Goal: Information Seeking & Learning: Learn about a topic

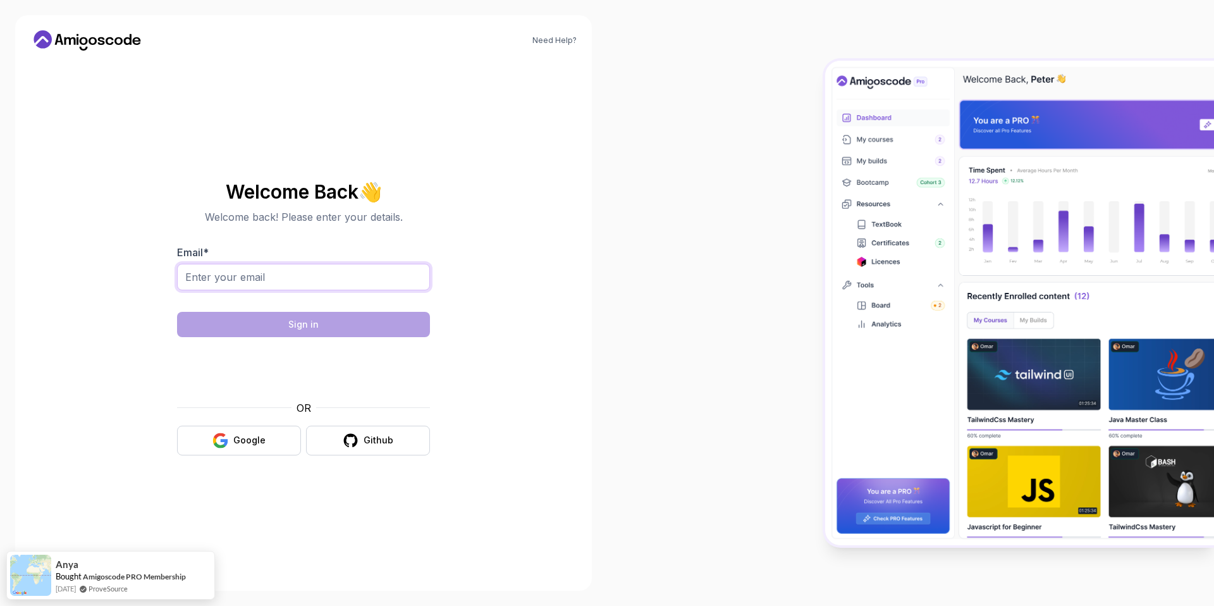
click at [317, 281] on input "Email *" at bounding box center [303, 277] width 253 height 27
click at [362, 207] on div "Welcome Back 👋 Welcome back! Please enter your details." at bounding box center [303, 203] width 253 height 43
click at [230, 433] on button "Google" at bounding box center [239, 441] width 124 height 30
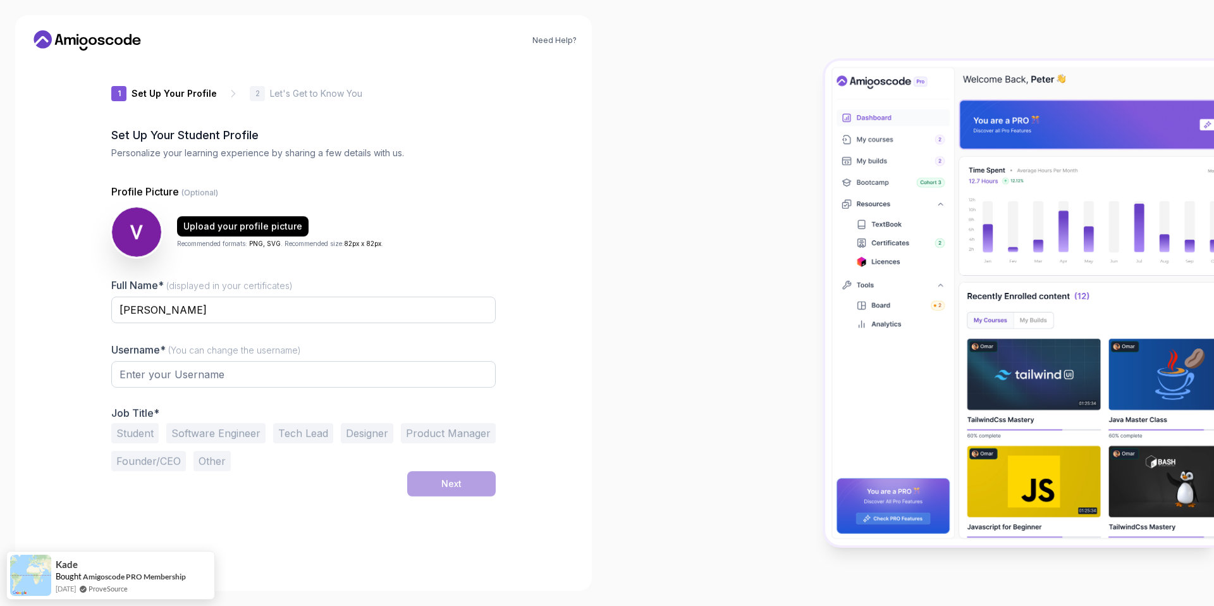
type input "spicycobra8dfdd"
click at [295, 543] on div "1 Set Up Your Profile 1 Set Up Your Profile 2 Let's Get to Know You Set Up Your…" at bounding box center [303, 318] width 385 height 515
click at [83, 35] on icon at bounding box center [87, 40] width 114 height 20
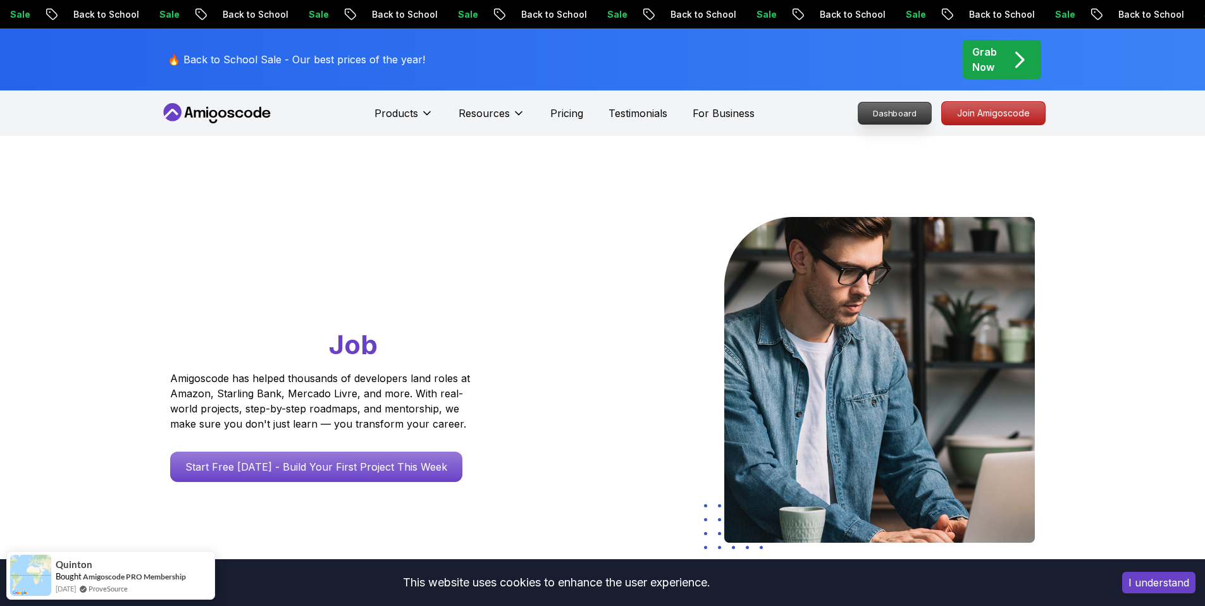
click at [897, 104] on p "Dashboard" at bounding box center [894, 113] width 73 height 22
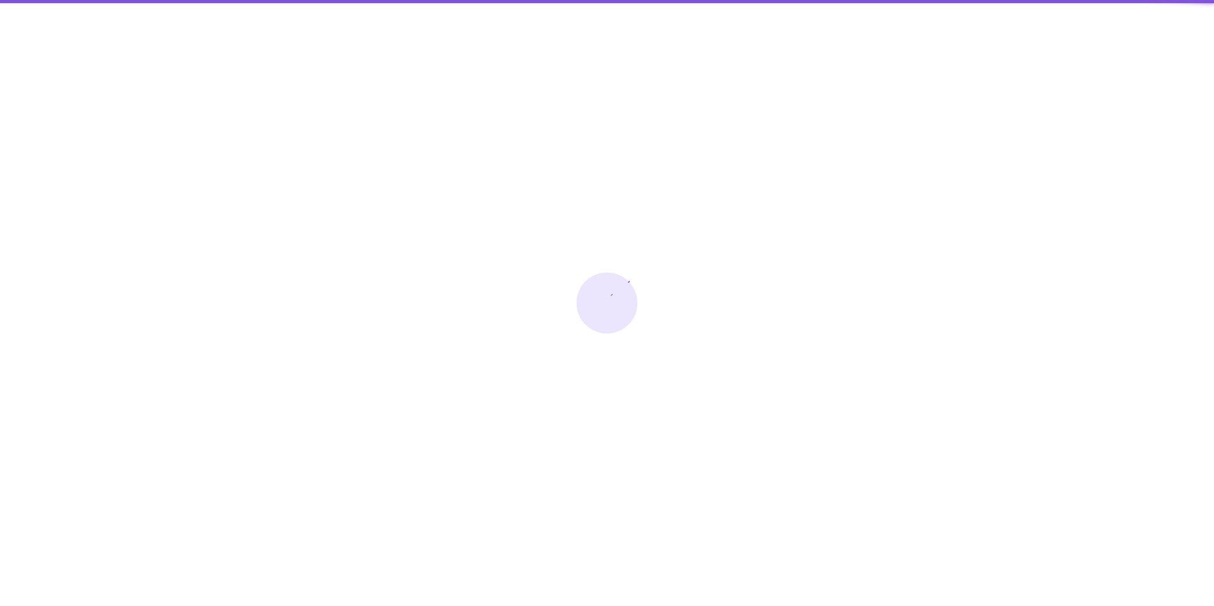
click at [898, 110] on div at bounding box center [607, 303] width 1214 height 606
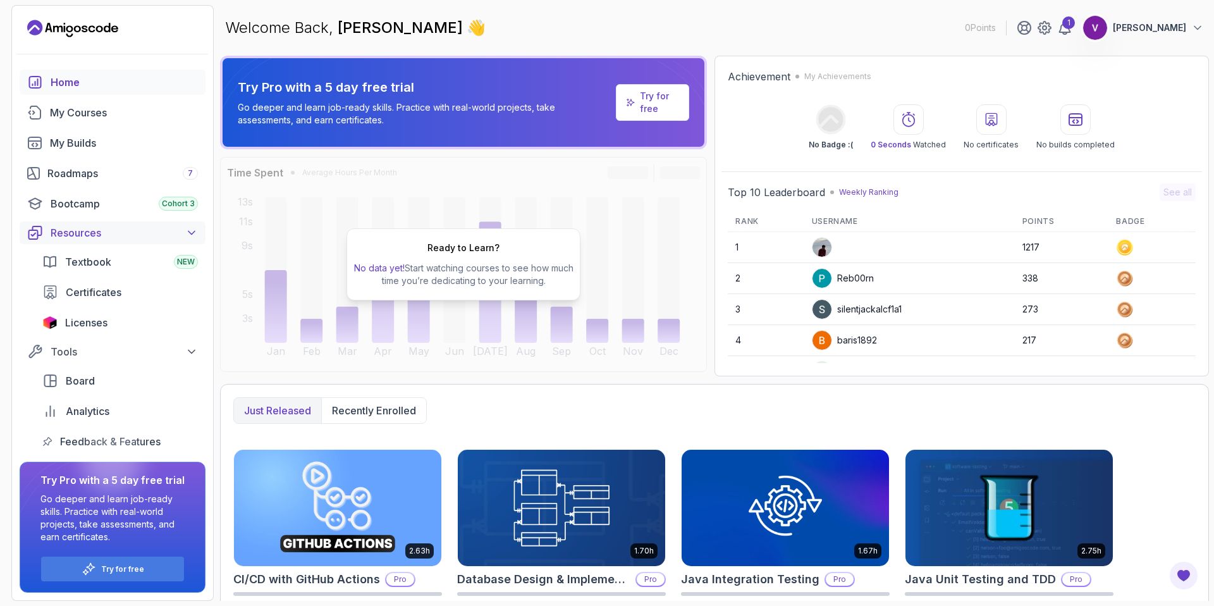
click at [139, 240] on div "Resources" at bounding box center [124, 232] width 147 height 15
click at [163, 161] on link "Roadmaps 7" at bounding box center [113, 173] width 186 height 25
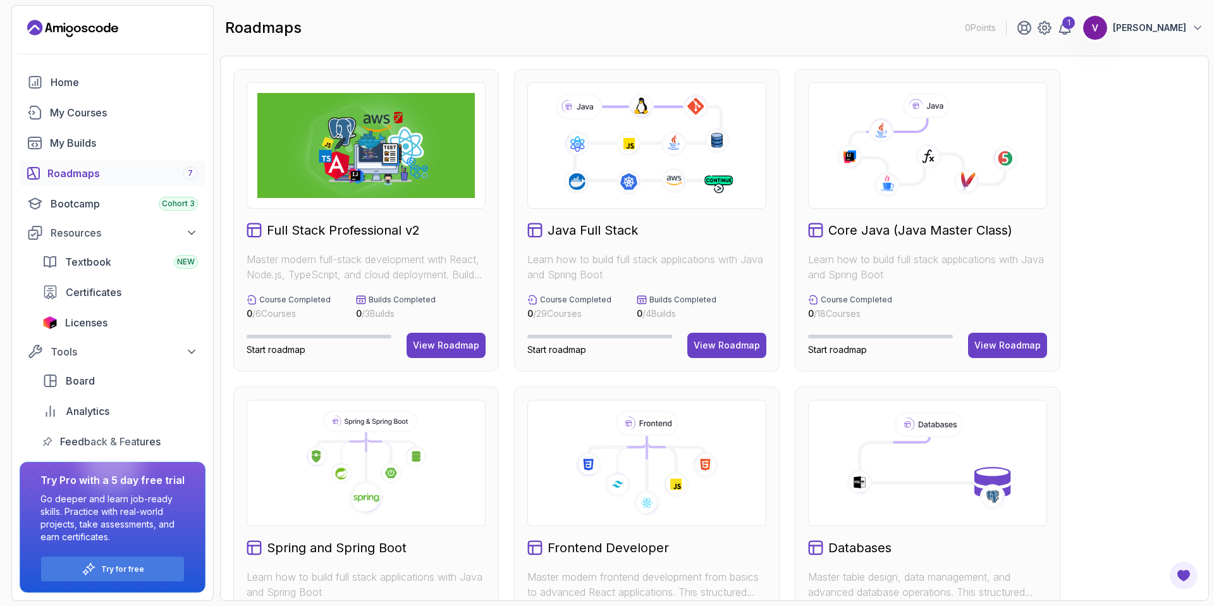
click at [682, 211] on div "Java Full Stack Learn how to build full stack applications with Java and Spring…" at bounding box center [647, 220] width 266 height 302
click at [682, 161] on icon at bounding box center [646, 145] width 195 height 109
drag, startPoint x: 710, startPoint y: 340, endPoint x: 768, endPoint y: 310, distance: 65.3
click at [710, 340] on div "View Roadmap" at bounding box center [727, 345] width 66 height 13
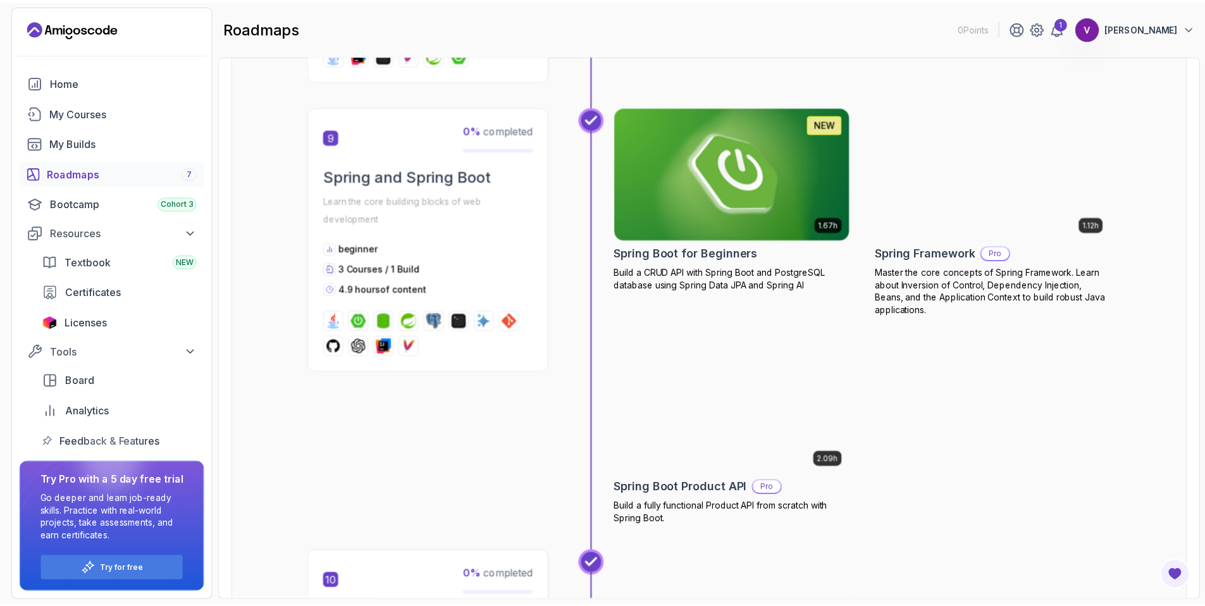
scroll to position [2328, 0]
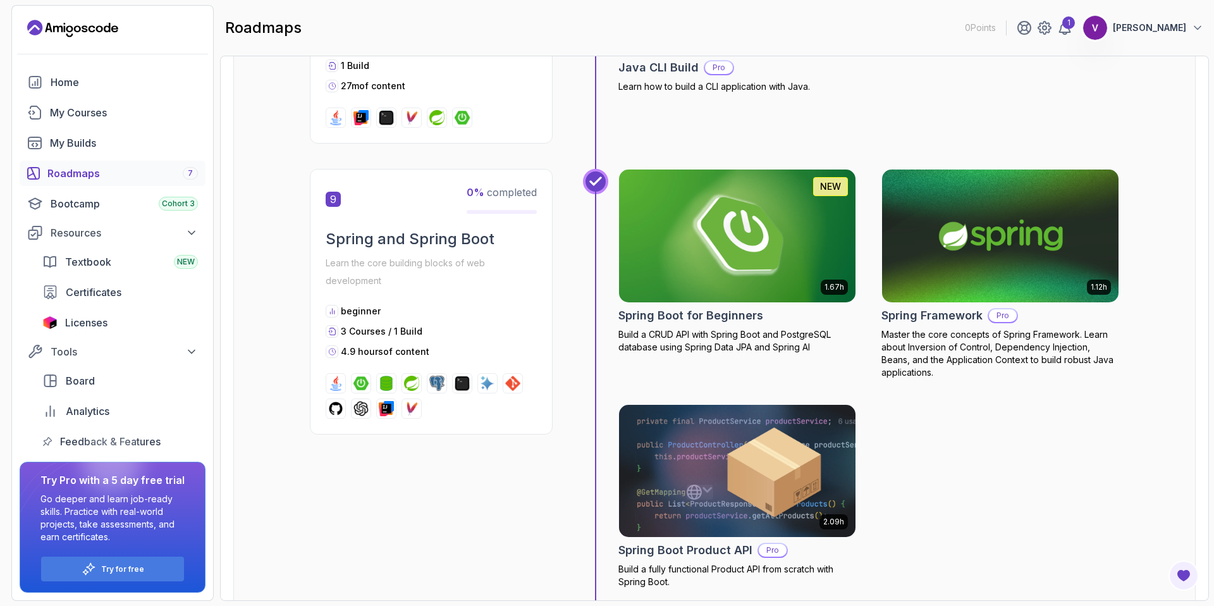
click at [772, 273] on img at bounding box center [738, 235] width 249 height 139
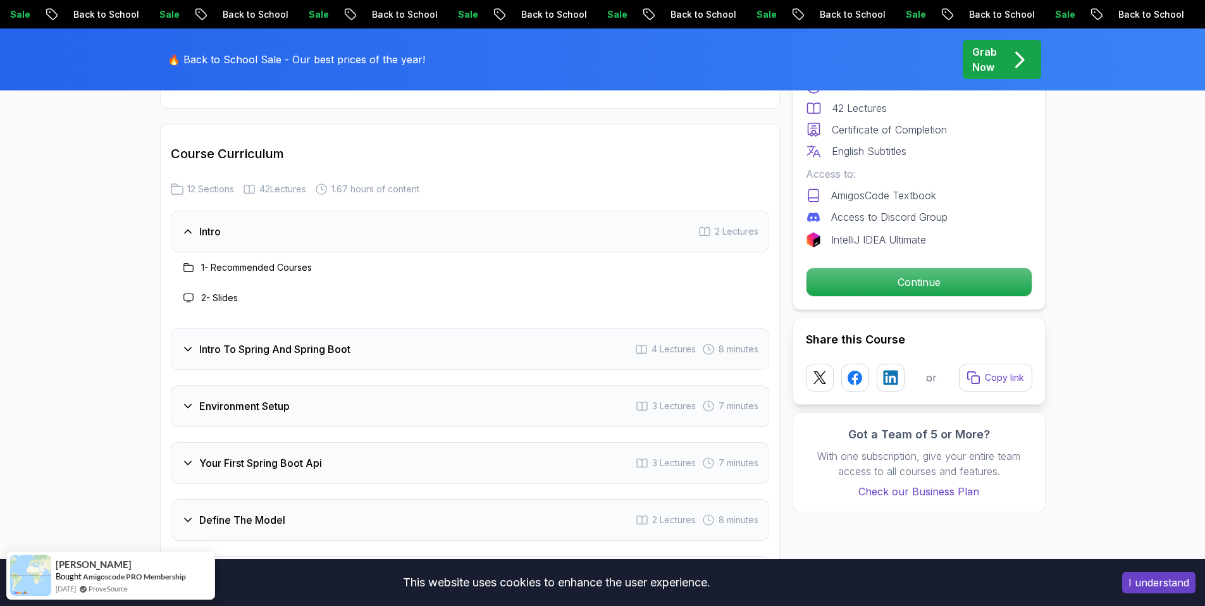
scroll to position [1548, 0]
click at [255, 264] on h3 "1 - Recommended Courses" at bounding box center [256, 270] width 111 height 13
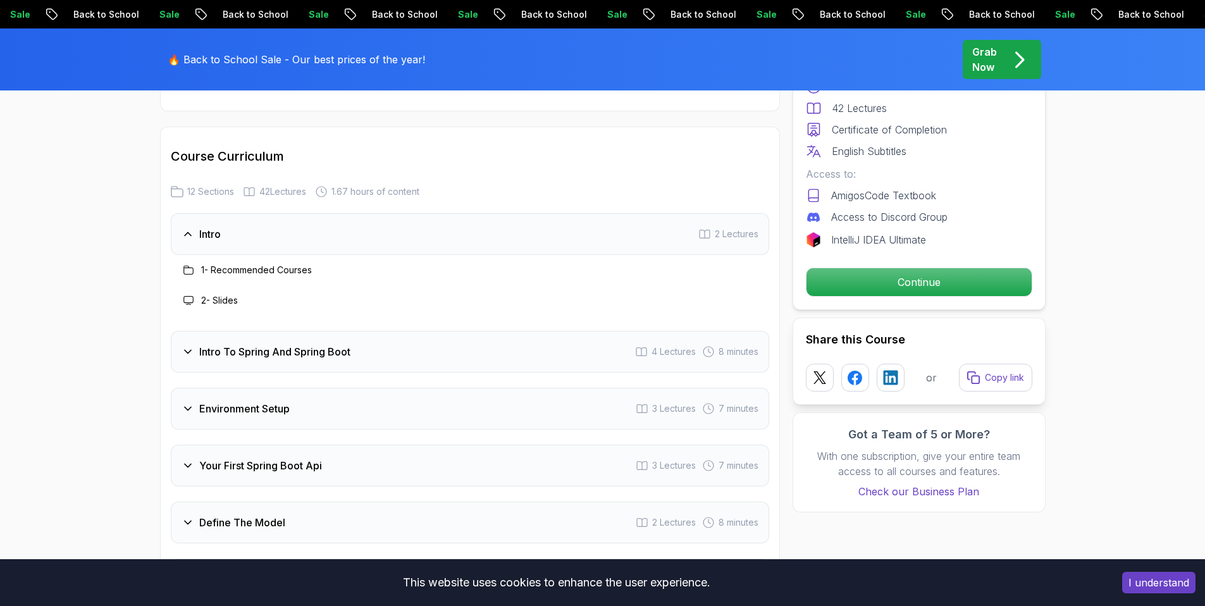
click at [228, 285] on div "2 - Slides" at bounding box center [470, 300] width 598 height 30
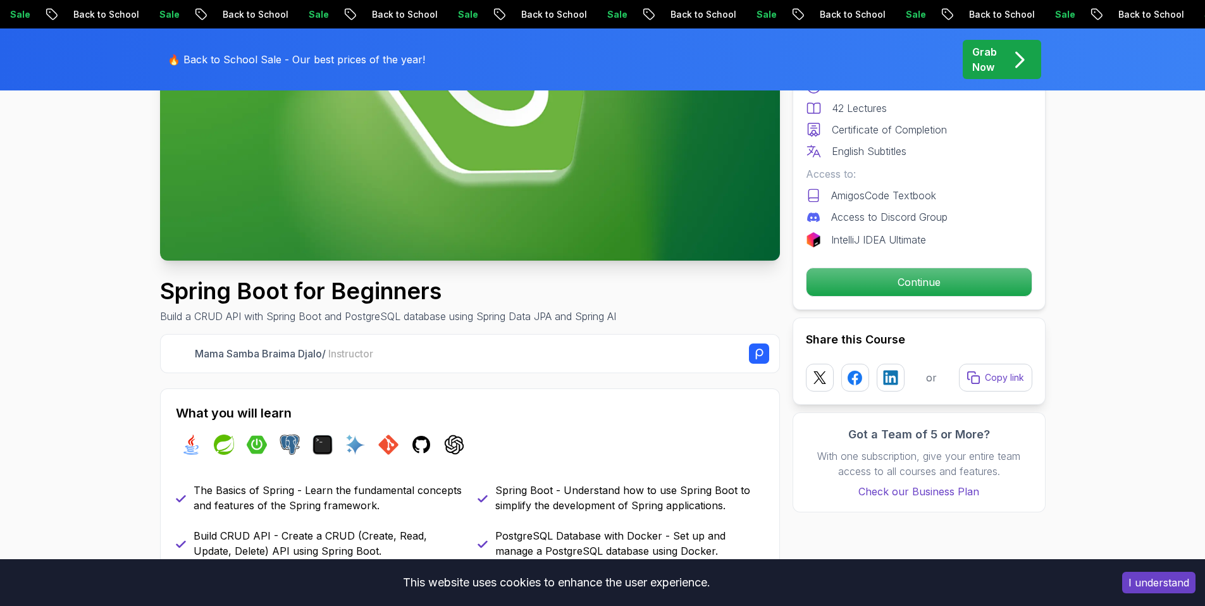
scroll to position [0, 0]
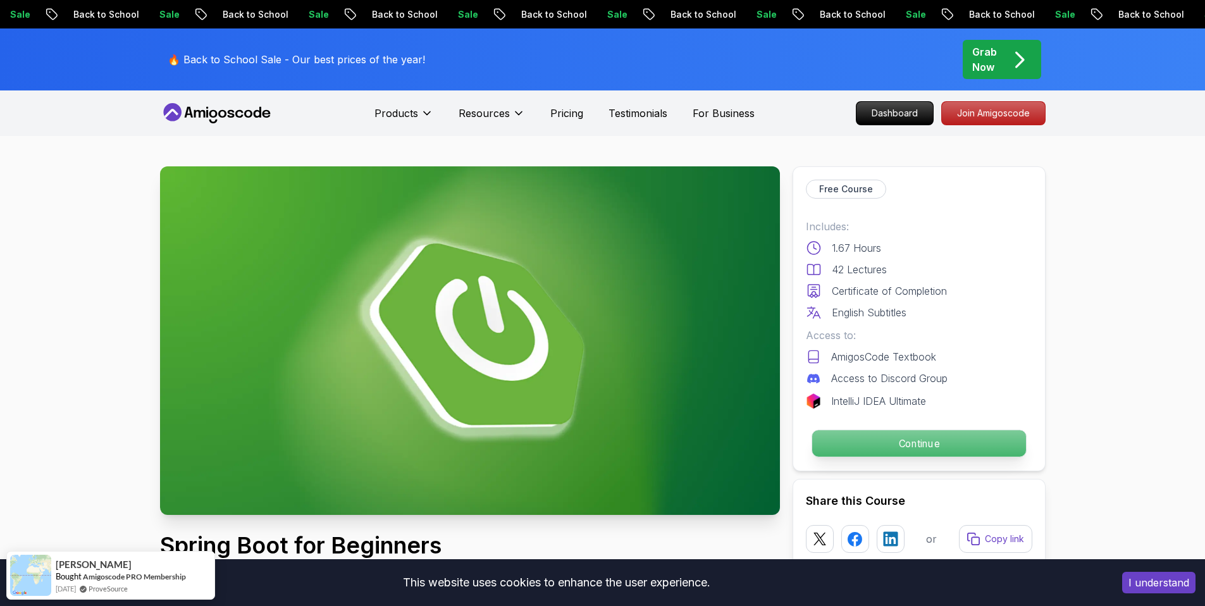
click at [900, 453] on p "Continue" at bounding box center [918, 443] width 214 height 27
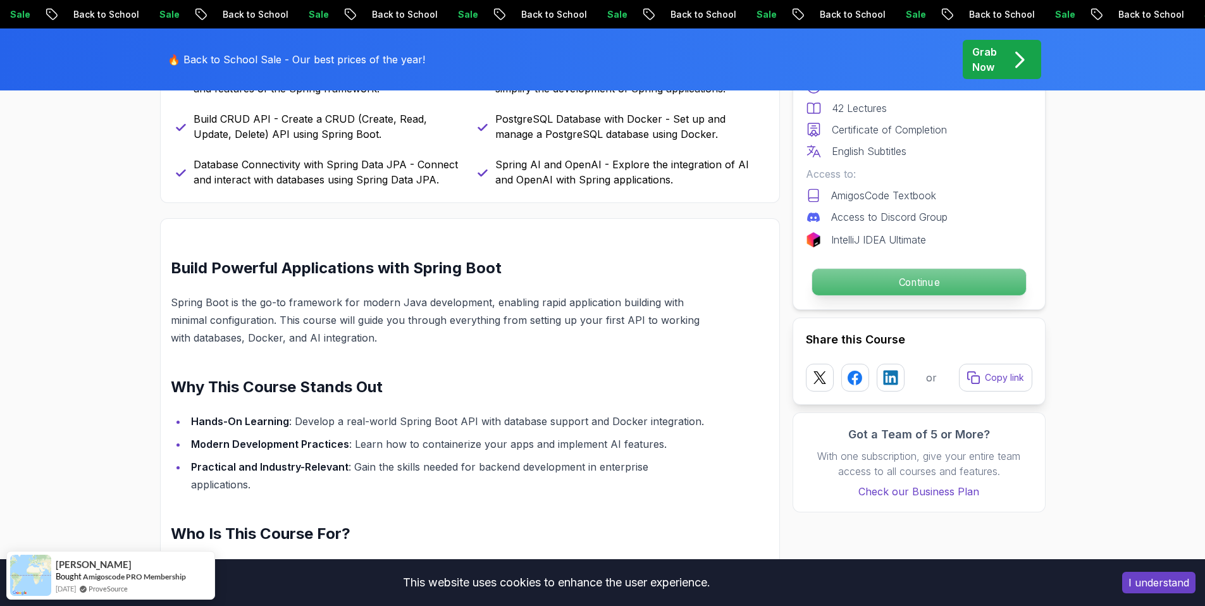
scroll to position [673, 0]
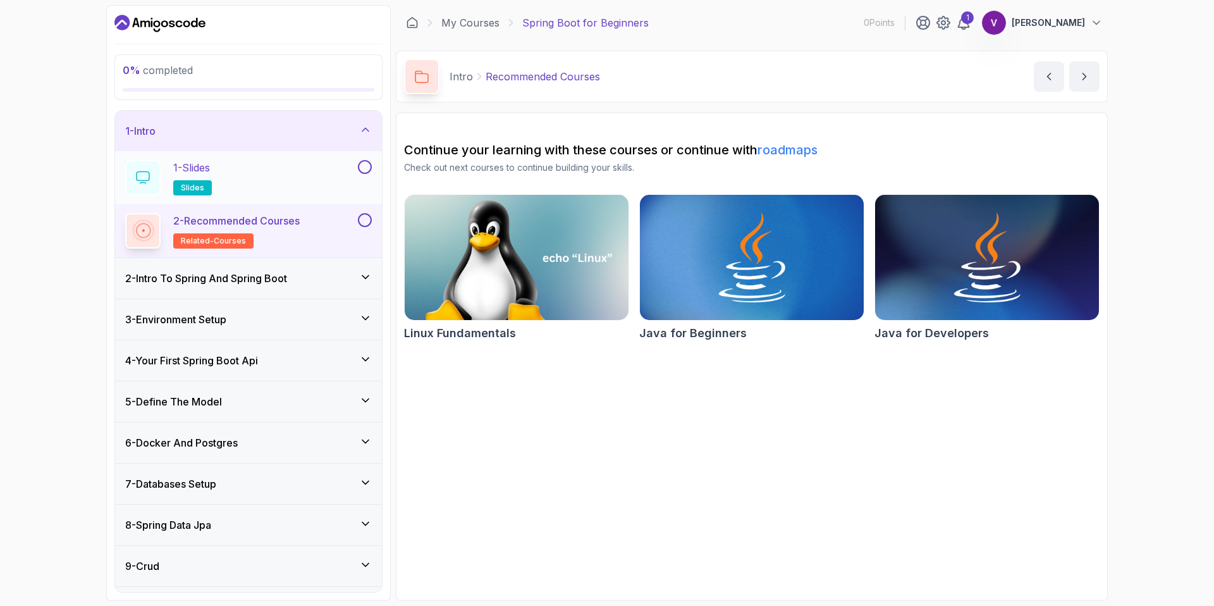
click at [264, 170] on div "1 - Slides slides" at bounding box center [240, 177] width 230 height 35
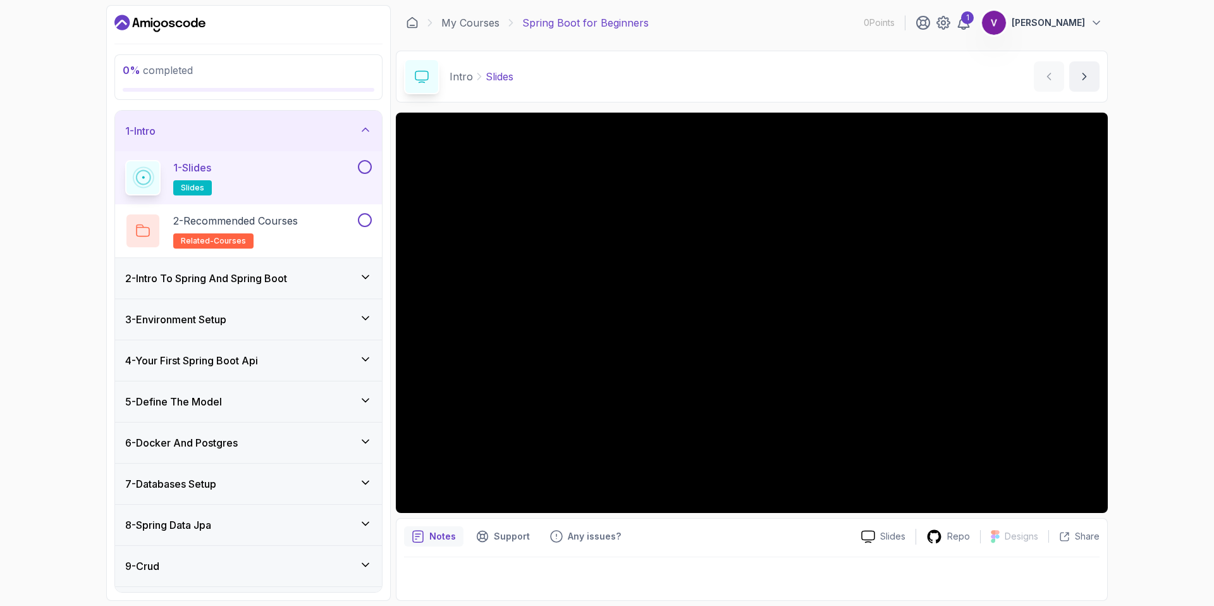
click at [712, 571] on div at bounding box center [752, 574] width 696 height 35
click at [226, 274] on h3 "2 - Intro To Spring And Spring Boot" at bounding box center [206, 278] width 162 height 15
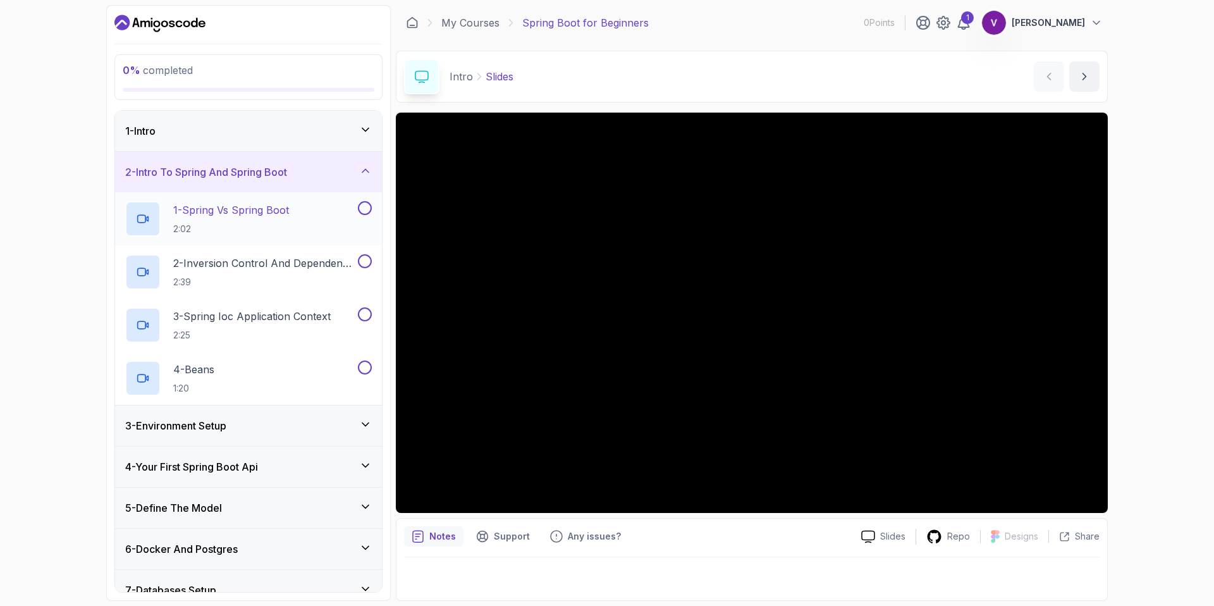
click at [280, 223] on p "2:02" at bounding box center [231, 229] width 116 height 13
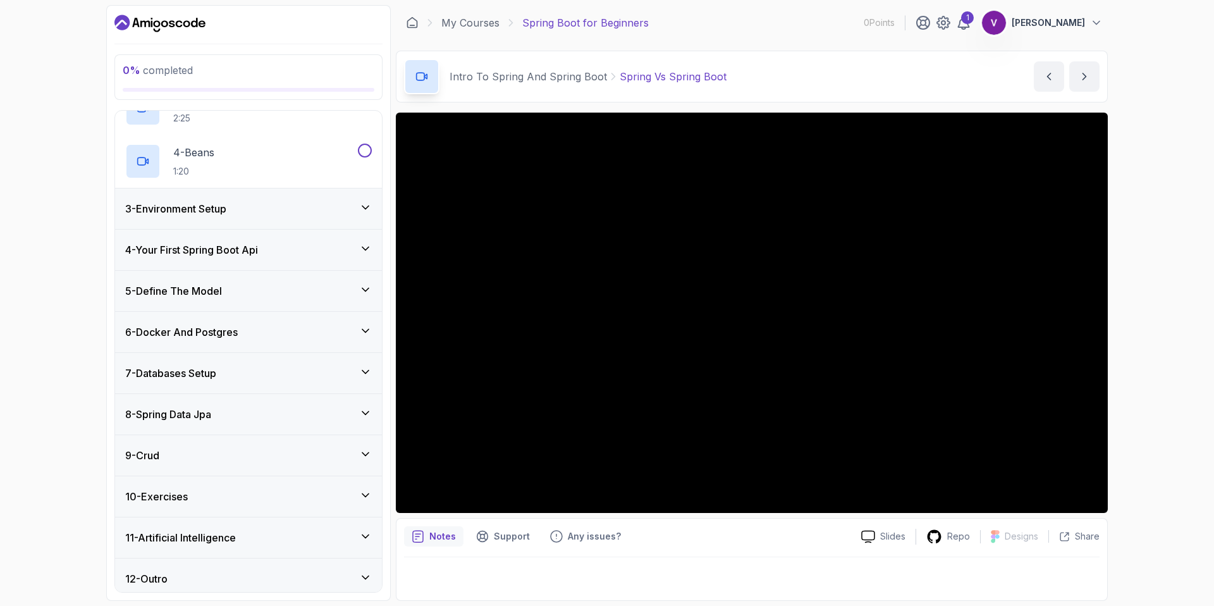
scroll to position [224, 0]
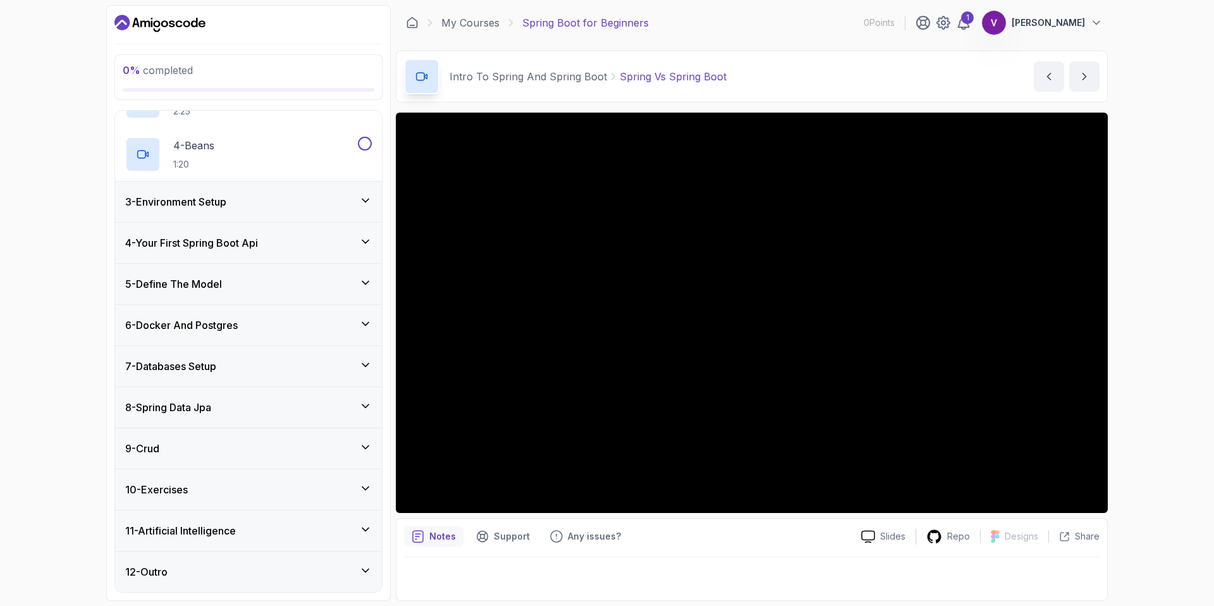
click at [336, 196] on div "3 - Environment Setup" at bounding box center [248, 201] width 247 height 15
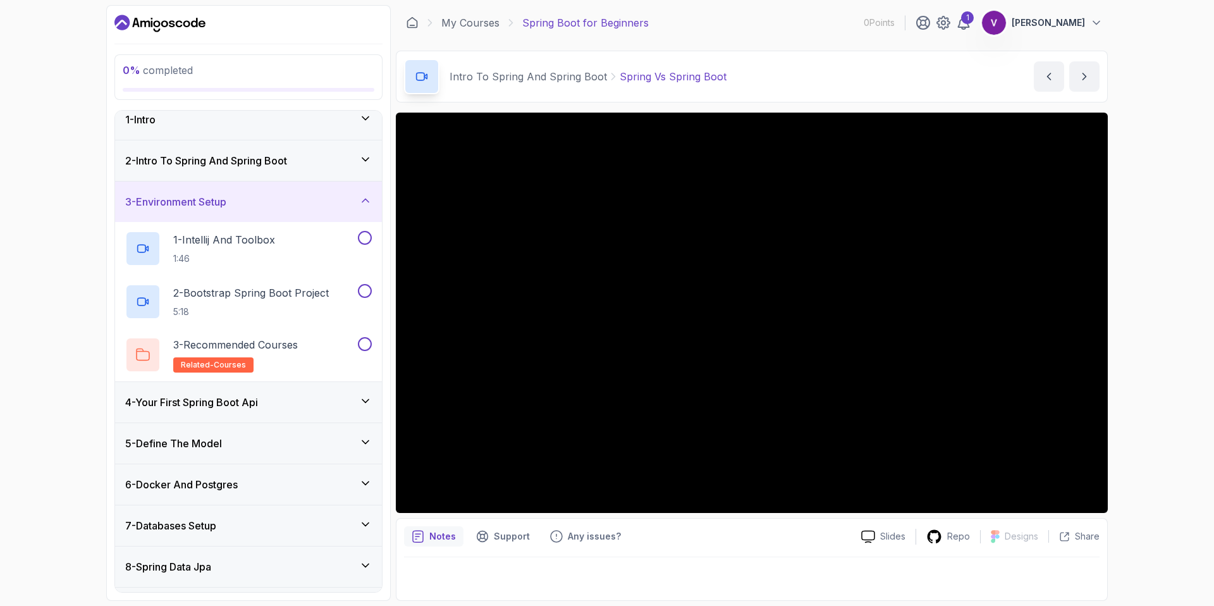
click at [355, 205] on div "3 - Environment Setup" at bounding box center [248, 201] width 247 height 15
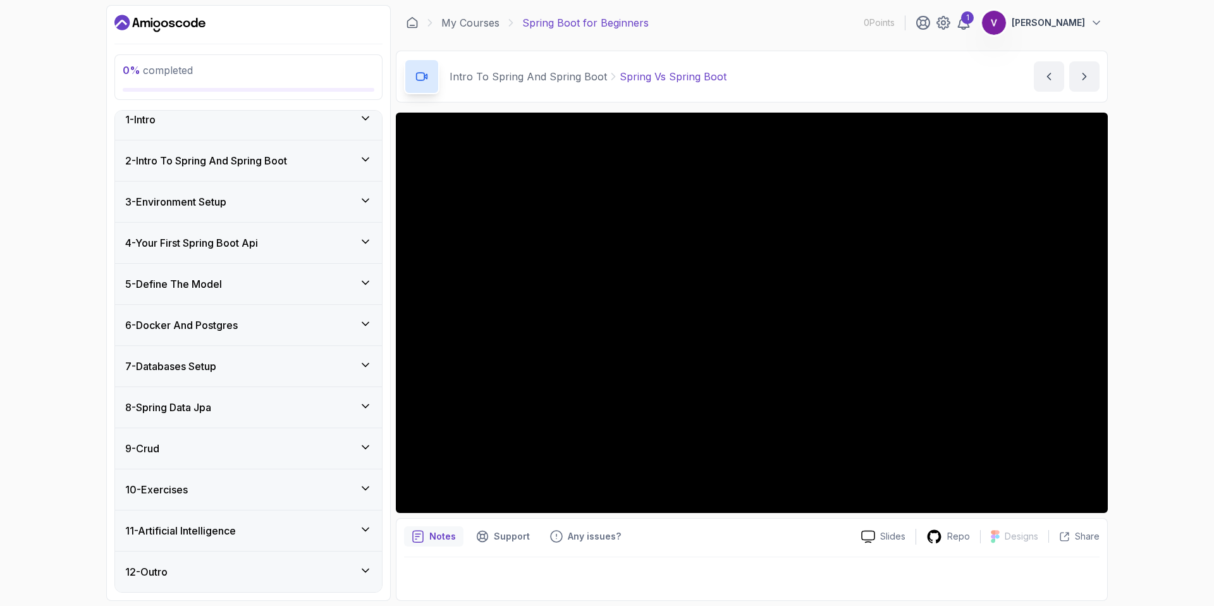
click at [259, 326] on div "6 - Docker And Postgres" at bounding box center [248, 325] width 247 height 15
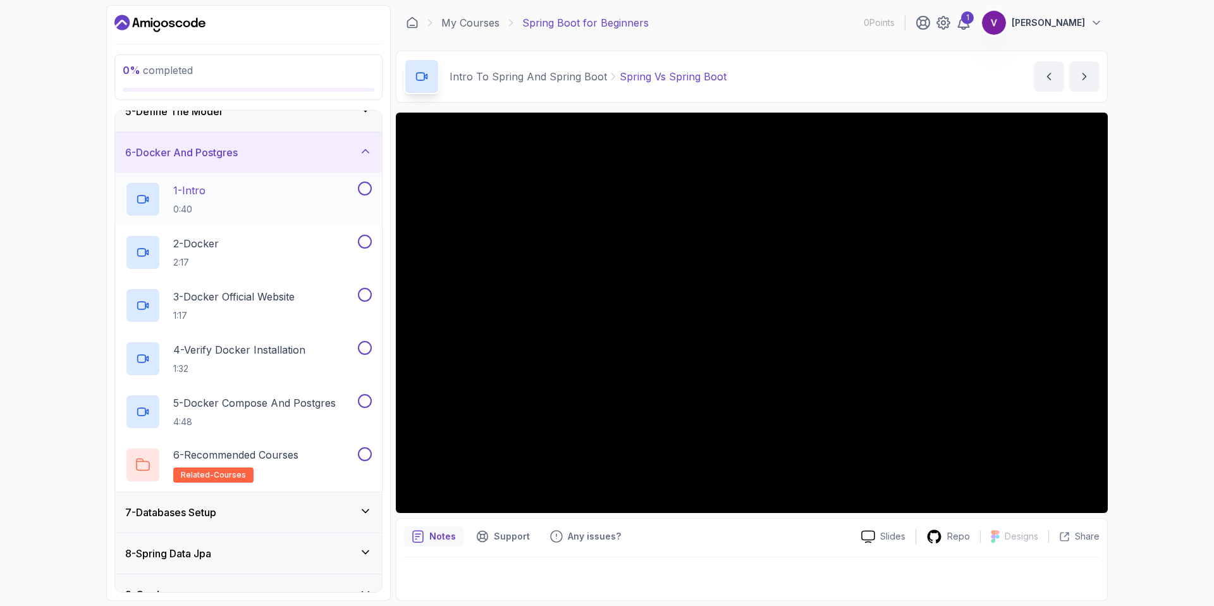
scroll to position [181, 0]
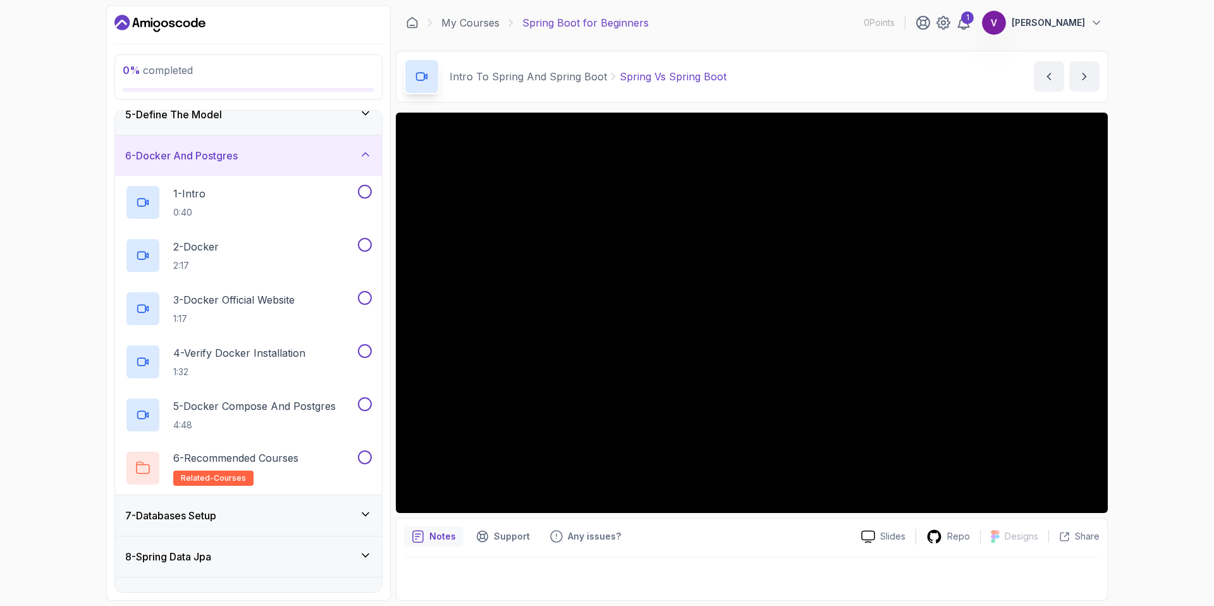
click at [340, 156] on div "6 - Docker And Postgres" at bounding box center [248, 155] width 247 height 15
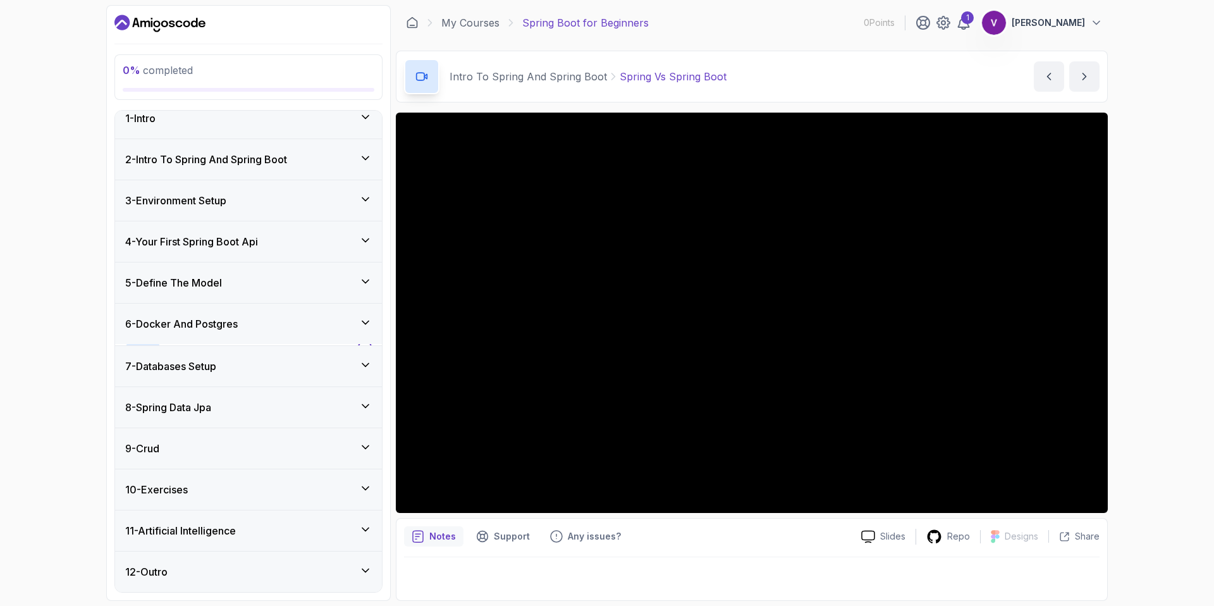
scroll to position [11, 0]
click at [259, 371] on div "7 - Databases Setup" at bounding box center [248, 366] width 247 height 15
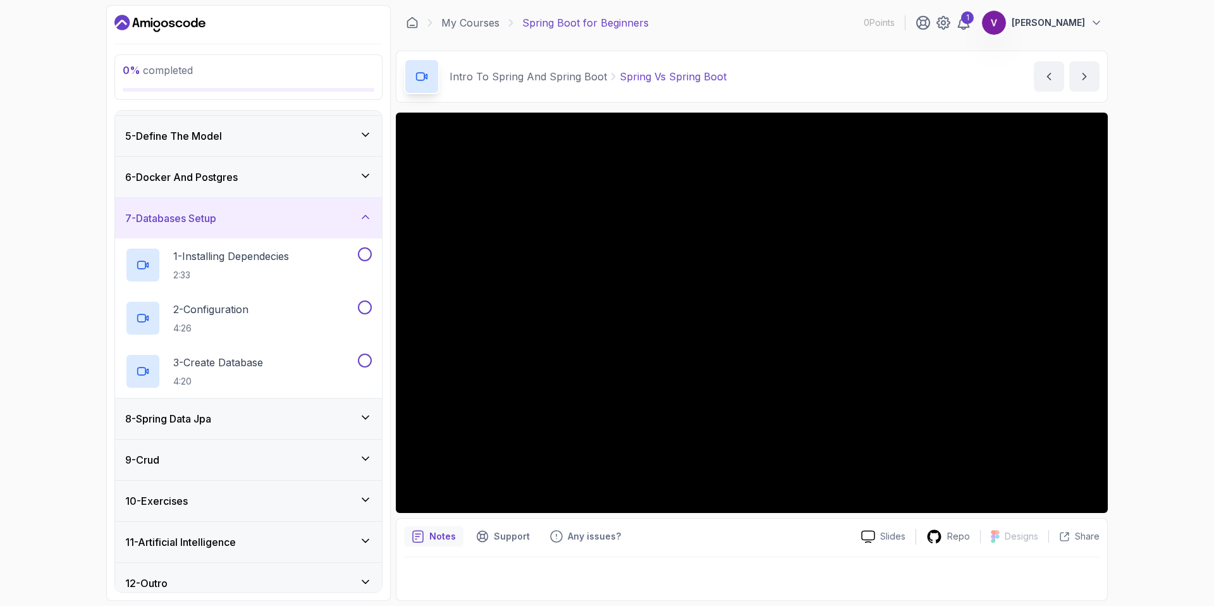
click at [264, 420] on div "8 - Spring Data Jpa" at bounding box center [248, 418] width 247 height 15
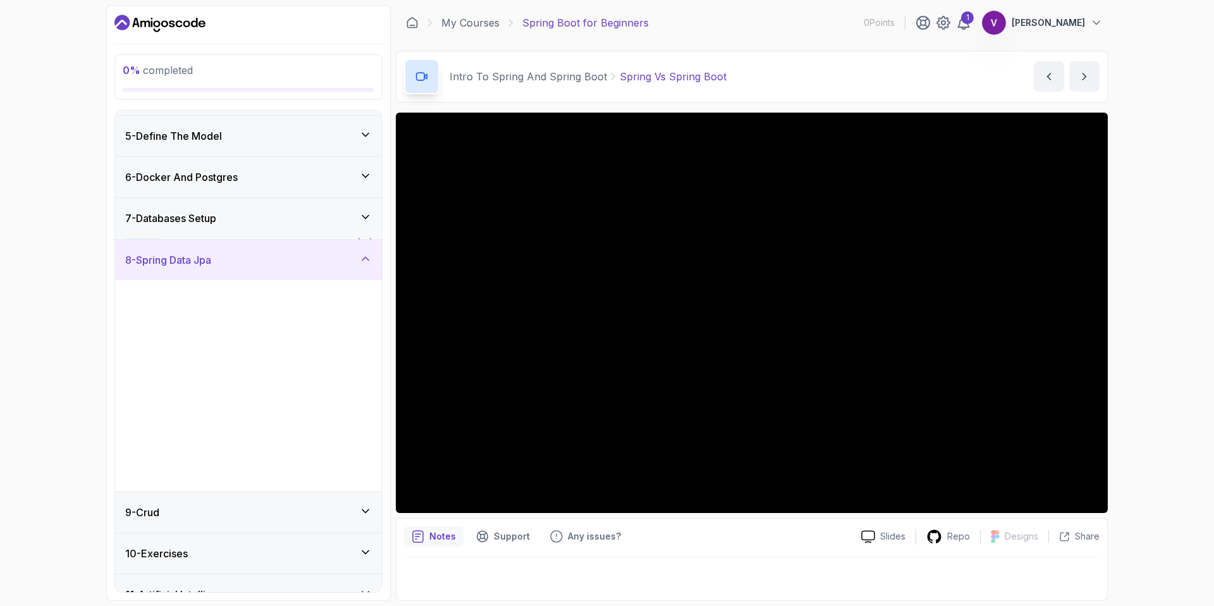
scroll to position [224, 0]
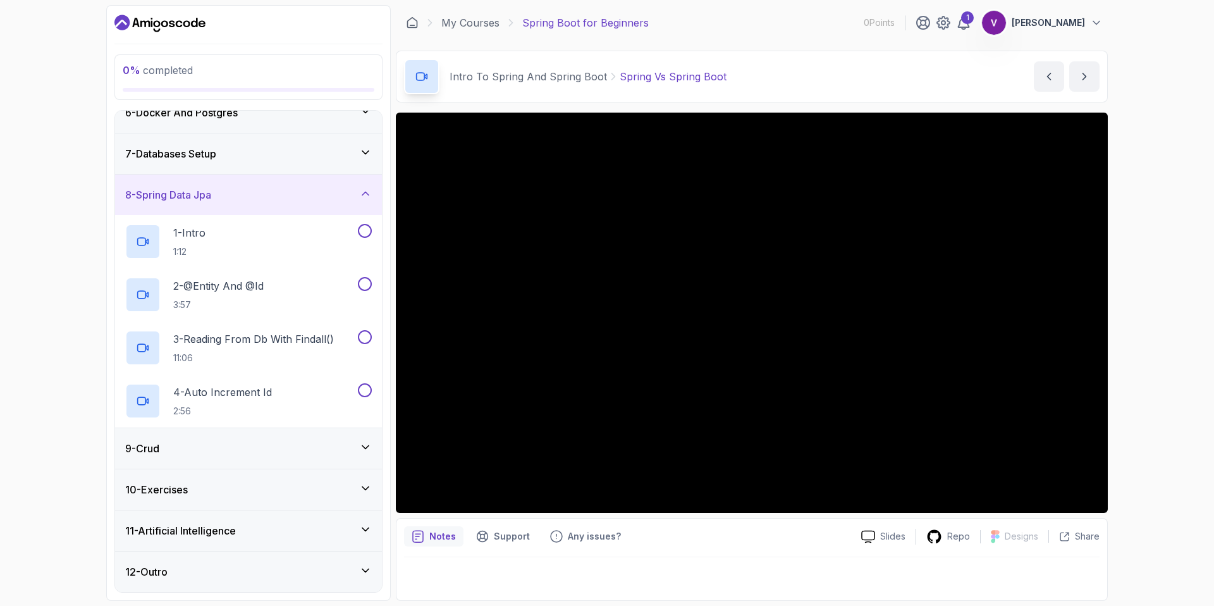
click at [245, 186] on div "8 - Spring Data Jpa" at bounding box center [248, 195] width 267 height 40
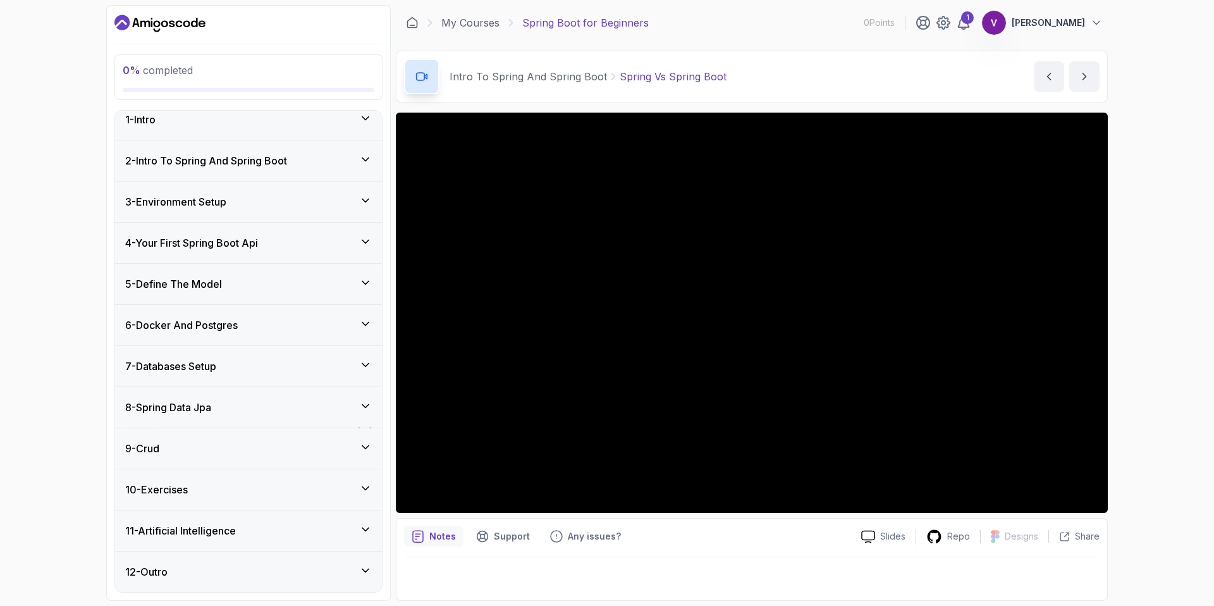
scroll to position [11, 0]
click at [239, 471] on div "10 - Exercises" at bounding box center [248, 489] width 267 height 40
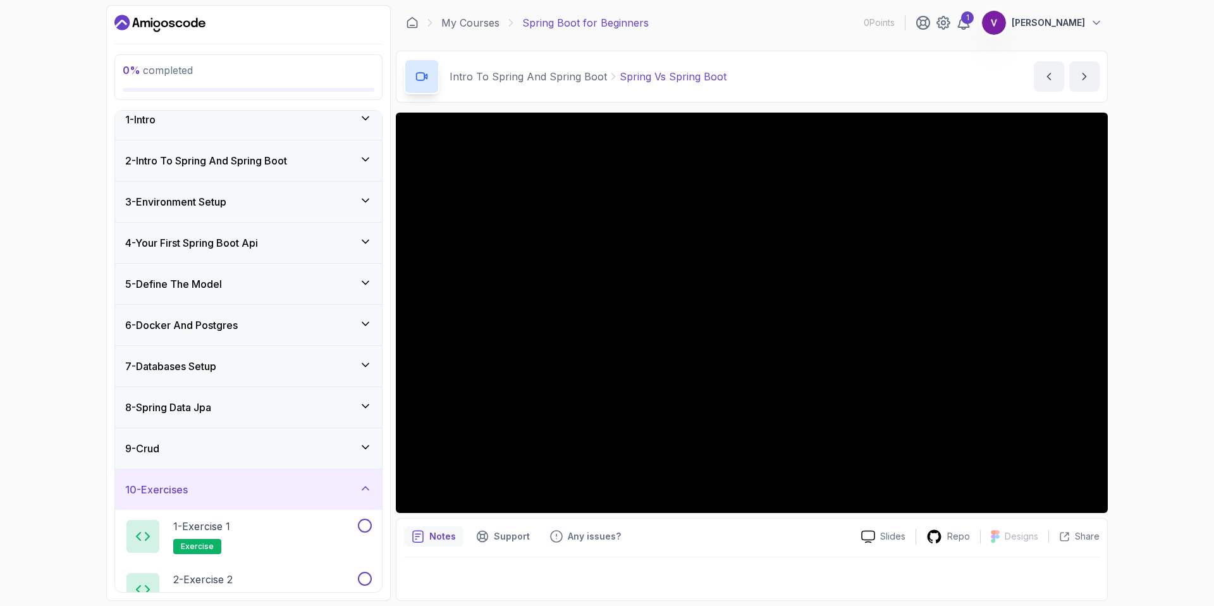
click at [249, 441] on div "9 - Crud" at bounding box center [248, 448] width 247 height 15
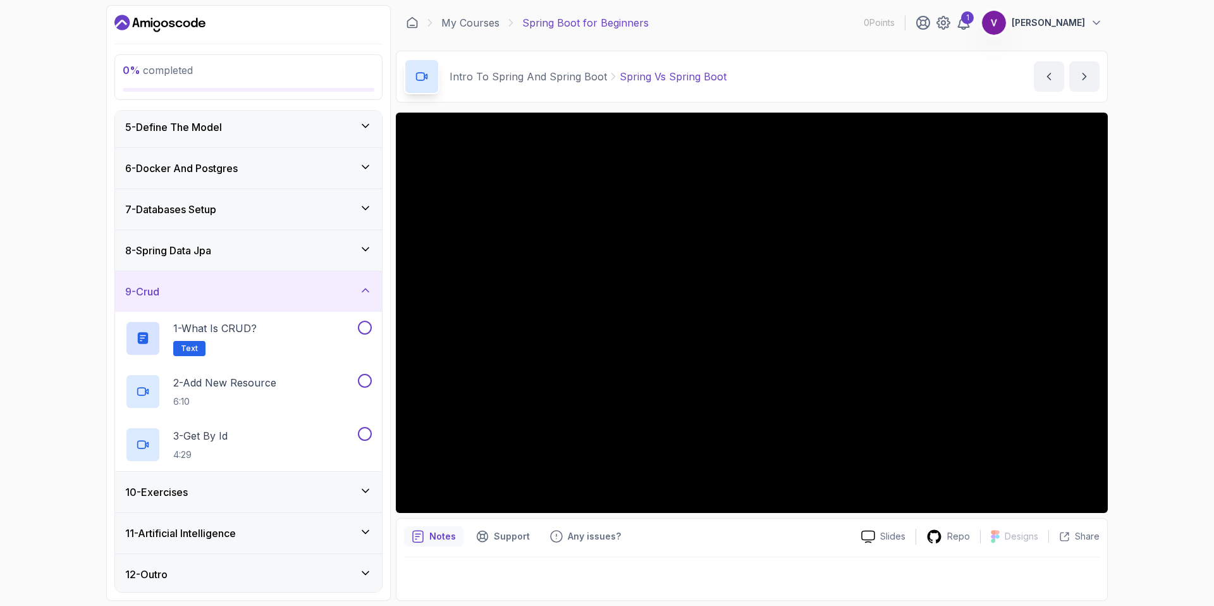
scroll to position [171, 0]
click at [321, 282] on div "9 - Crud" at bounding box center [248, 288] width 247 height 15
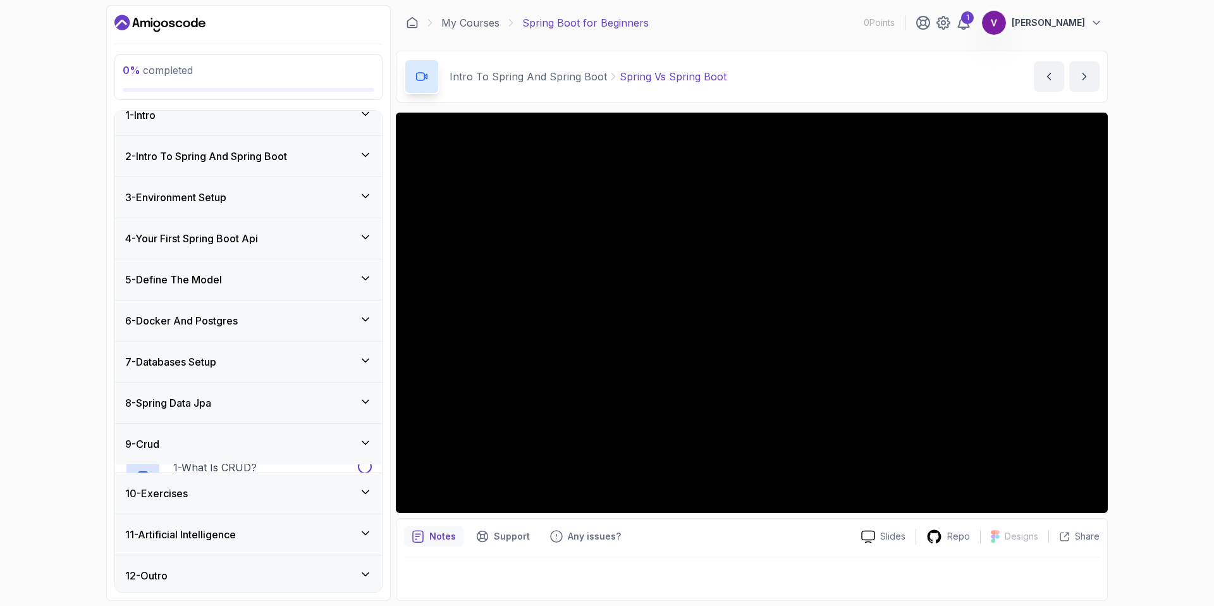
scroll to position [11, 0]
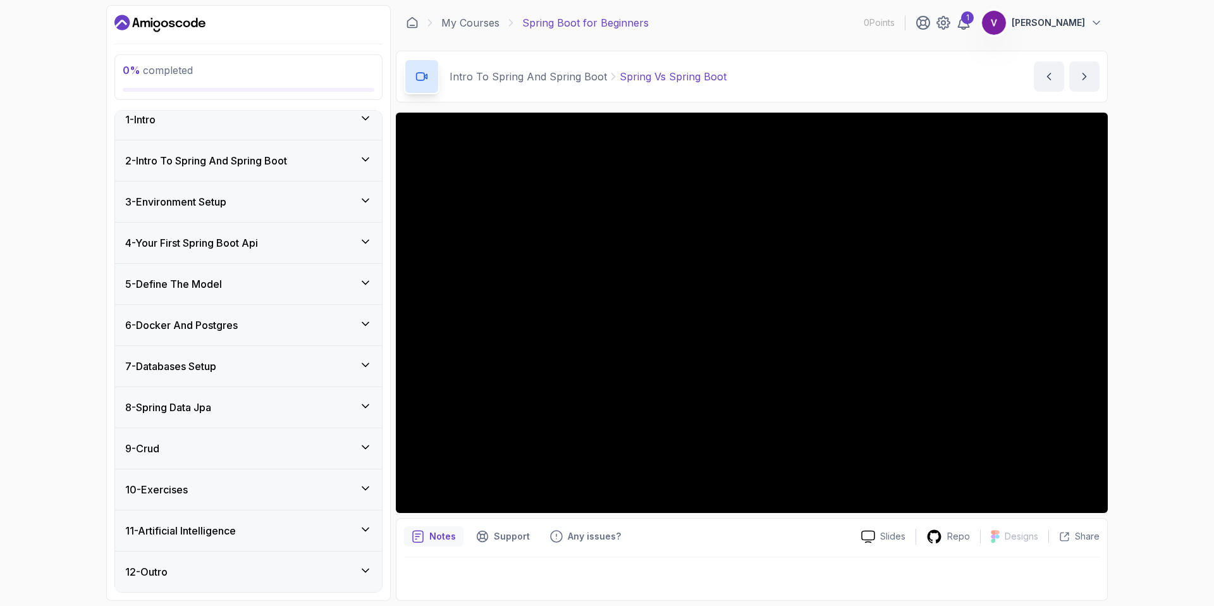
click at [289, 533] on div "11 - Artificial Intelligence" at bounding box center [248, 530] width 247 height 15
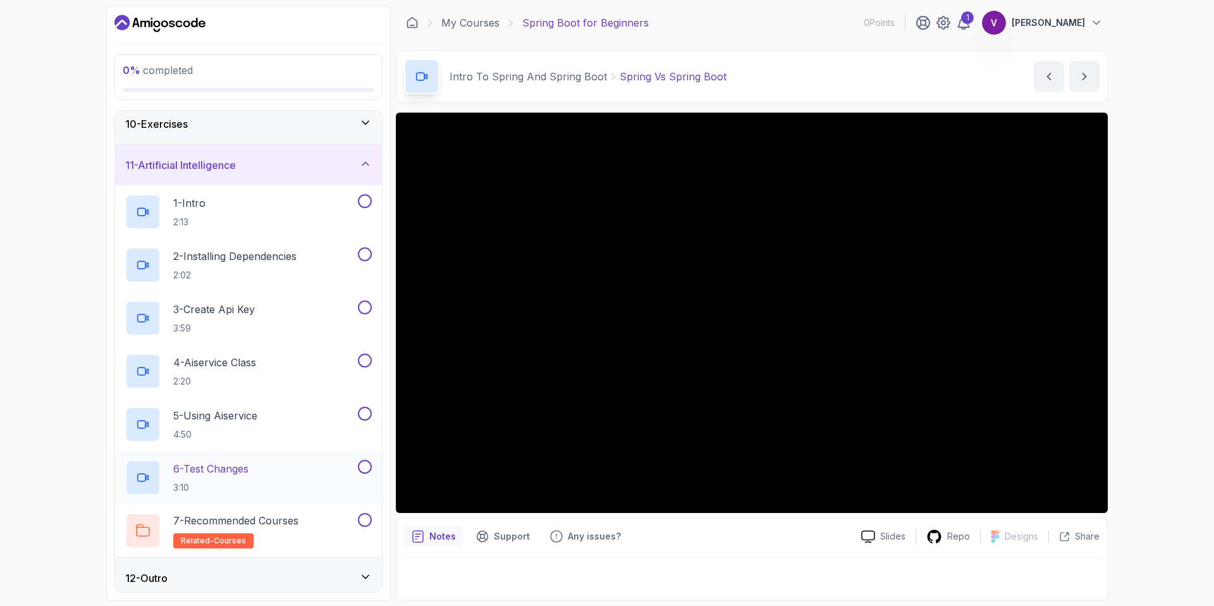
scroll to position [383, 0]
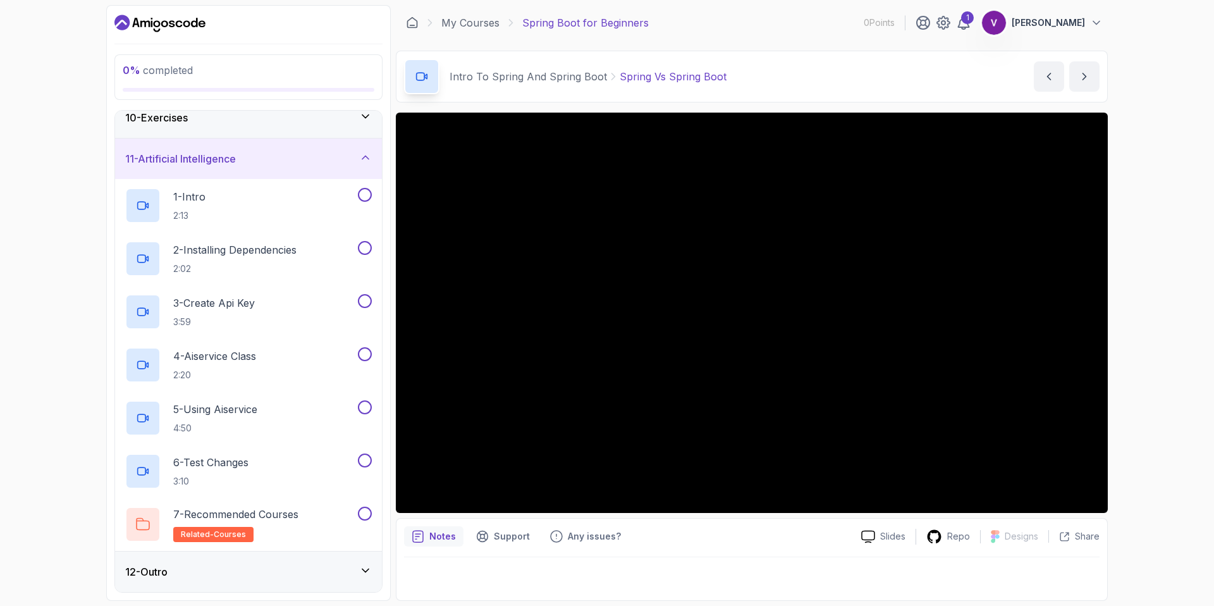
click at [259, 161] on div "11 - Artificial Intelligence" at bounding box center [248, 158] width 247 height 15
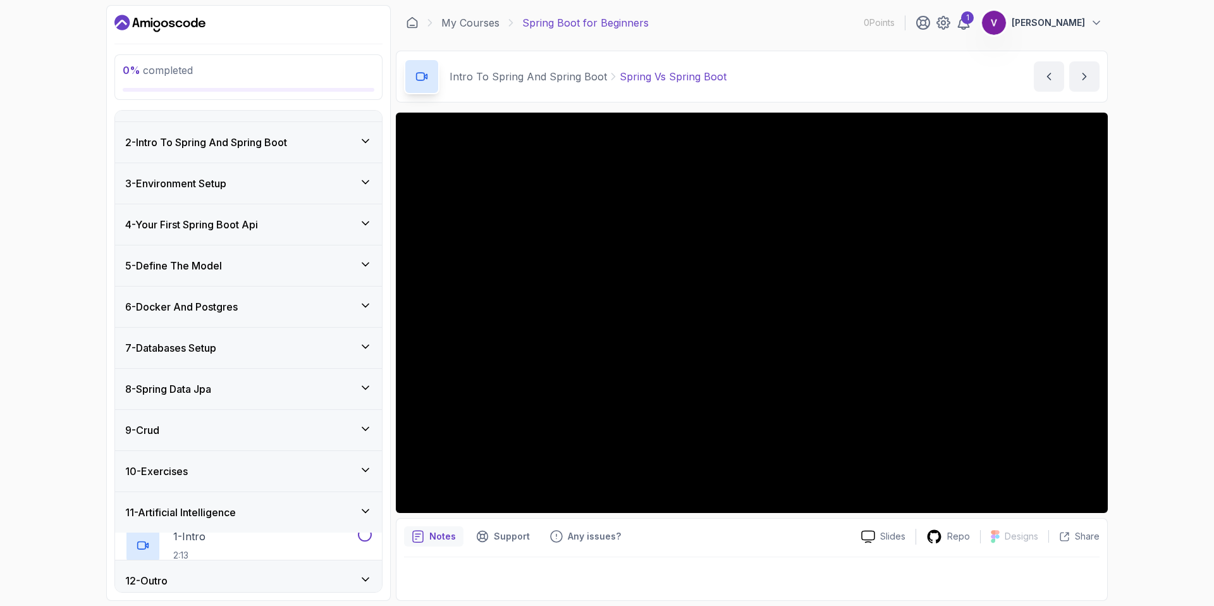
scroll to position [11, 0]
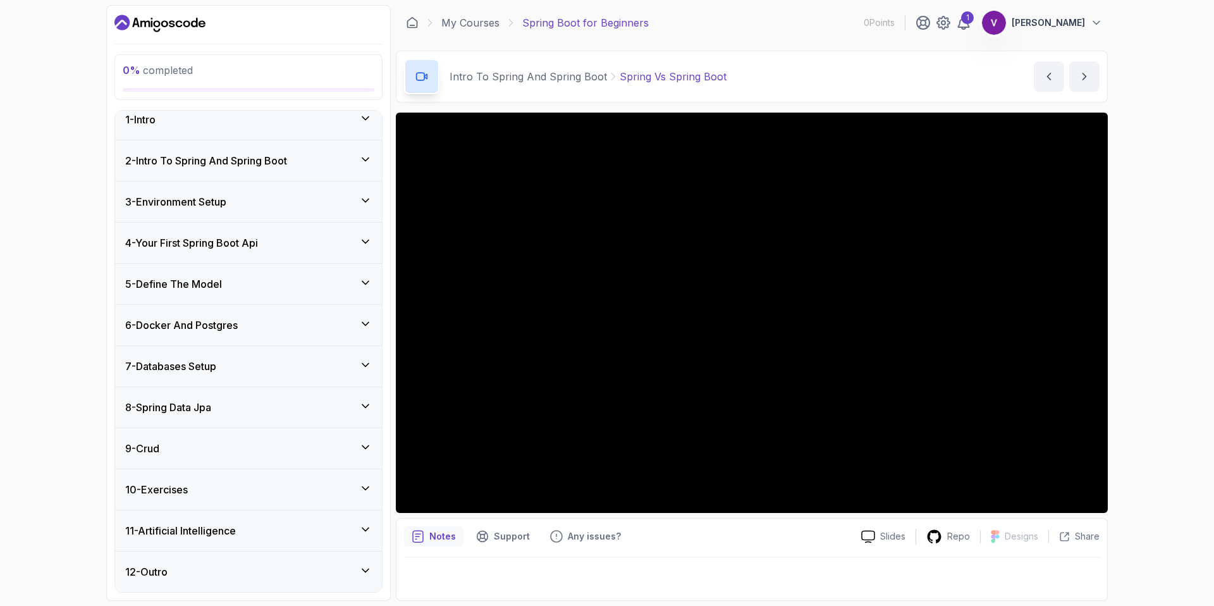
click at [206, 575] on div "12 - Outro" at bounding box center [248, 571] width 247 height 15
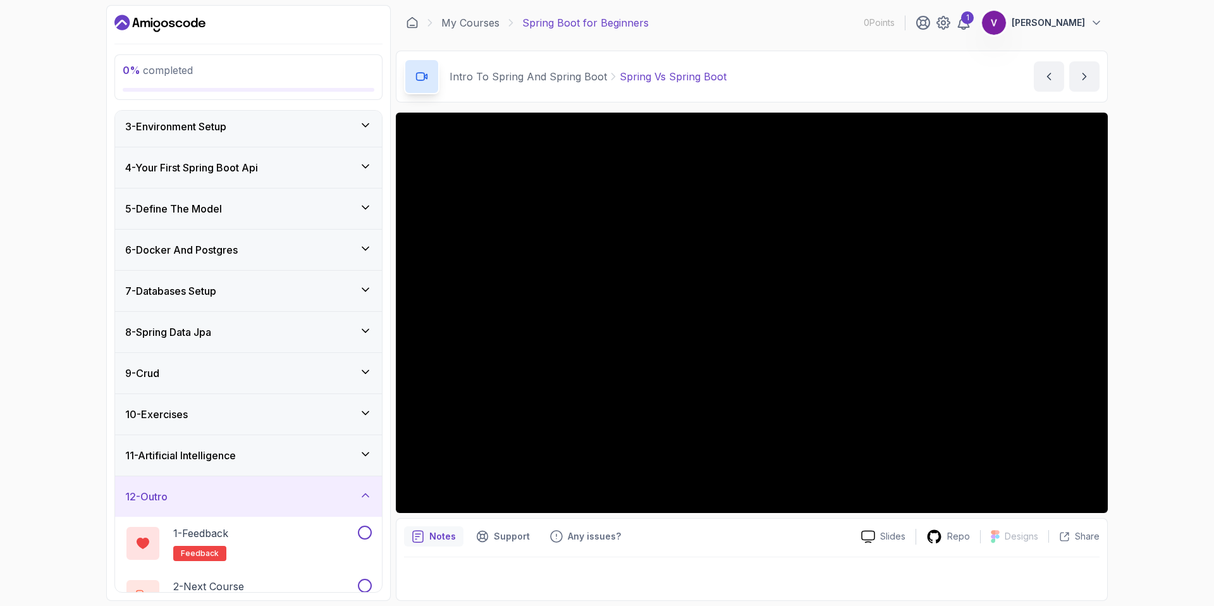
scroll to position [118, 0]
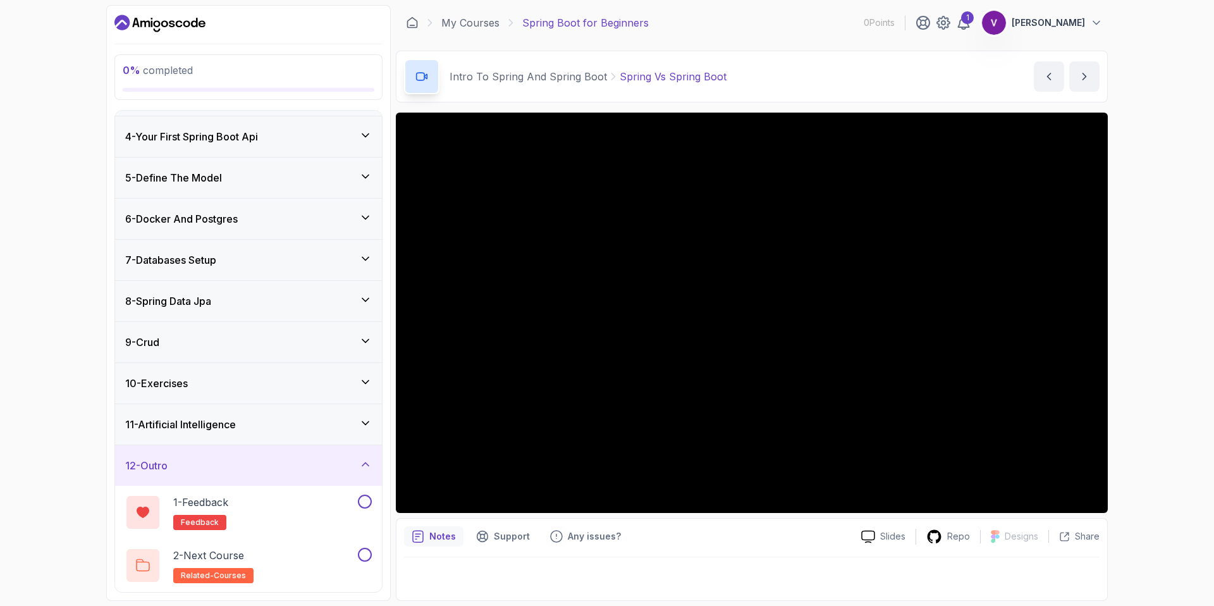
click at [253, 464] on div "12 - Outro" at bounding box center [248, 465] width 247 height 15
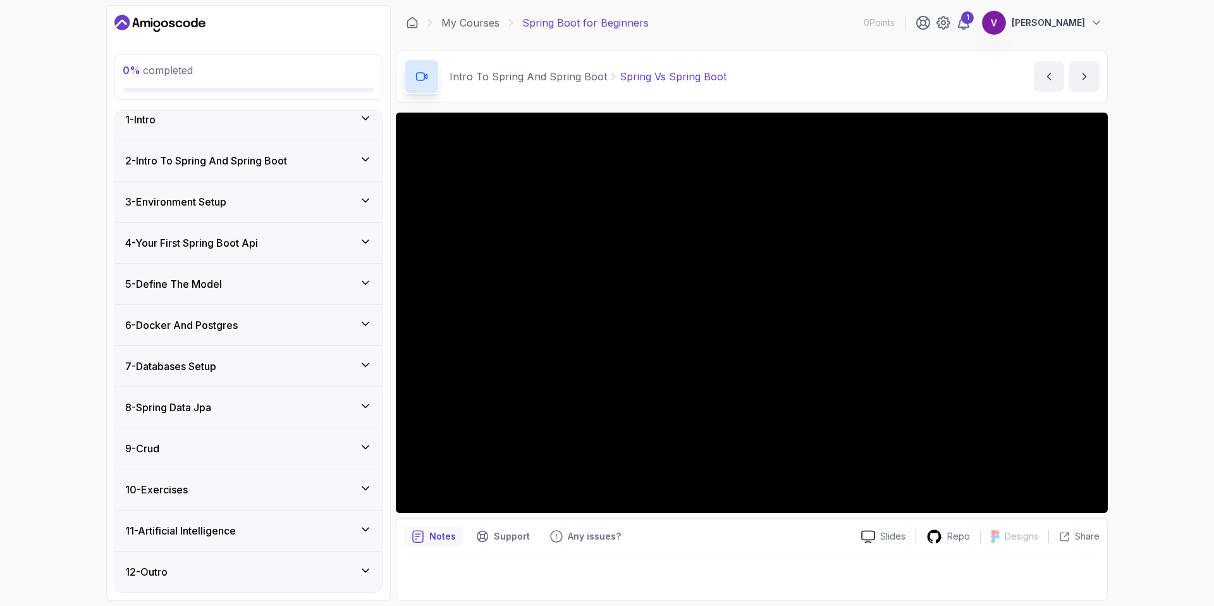
scroll to position [0, 0]
